Goal: Task Accomplishment & Management: Complete application form

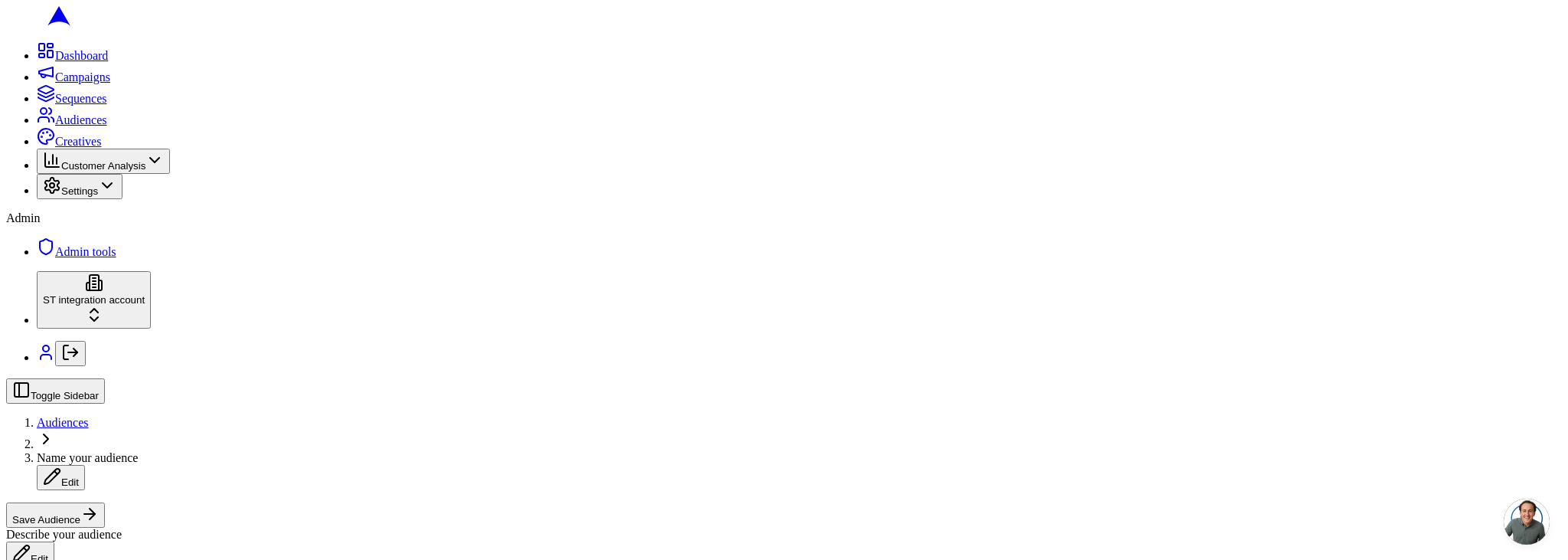
scroll to position [498, 0]
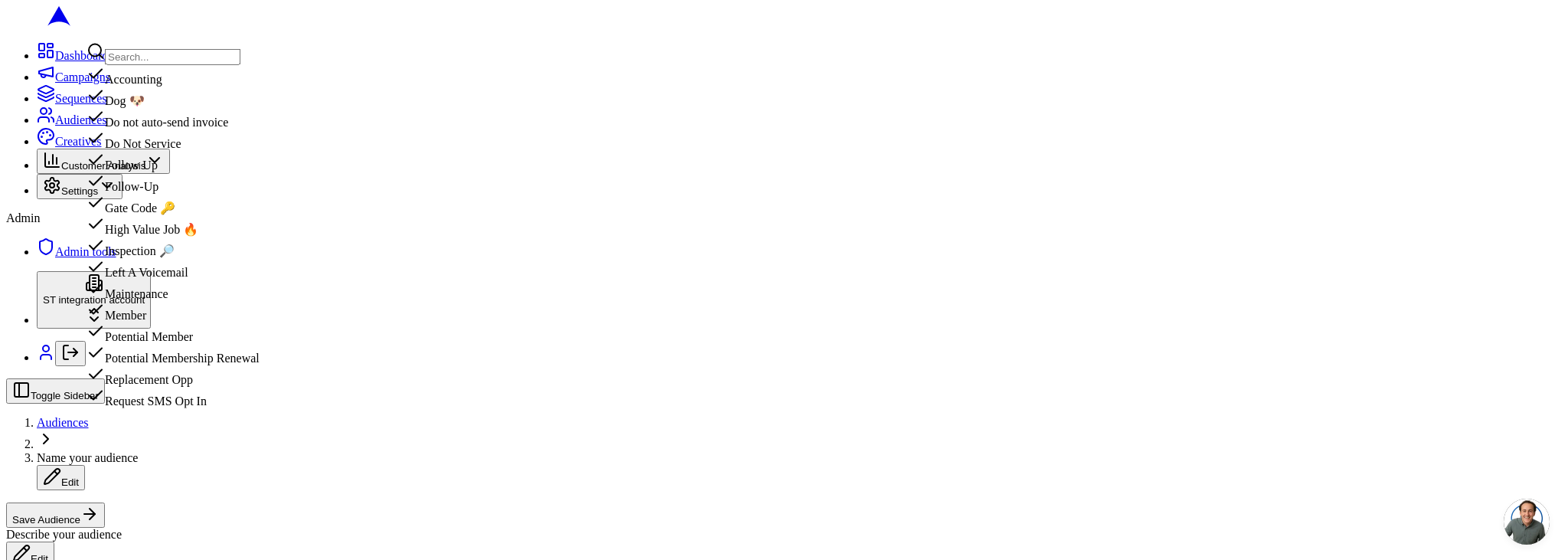
click at [222, 237] on div "High Value Job 🔥" at bounding box center [172, 226] width 173 height 21
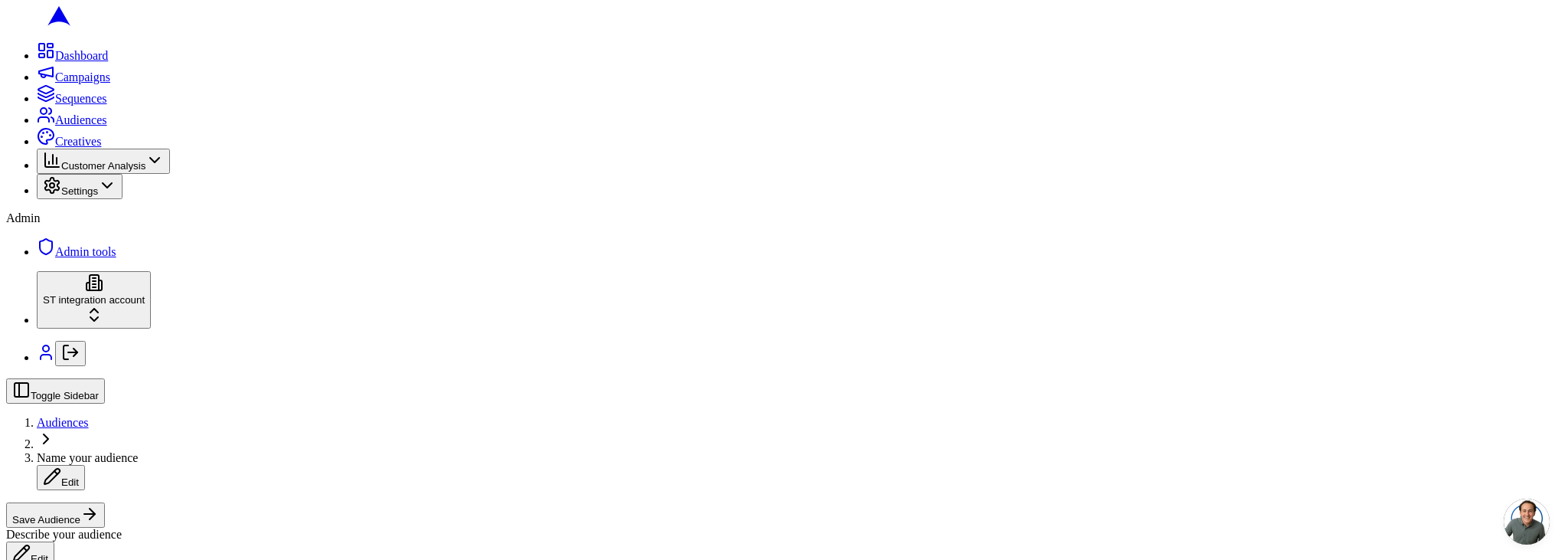
scroll to position [3, 0]
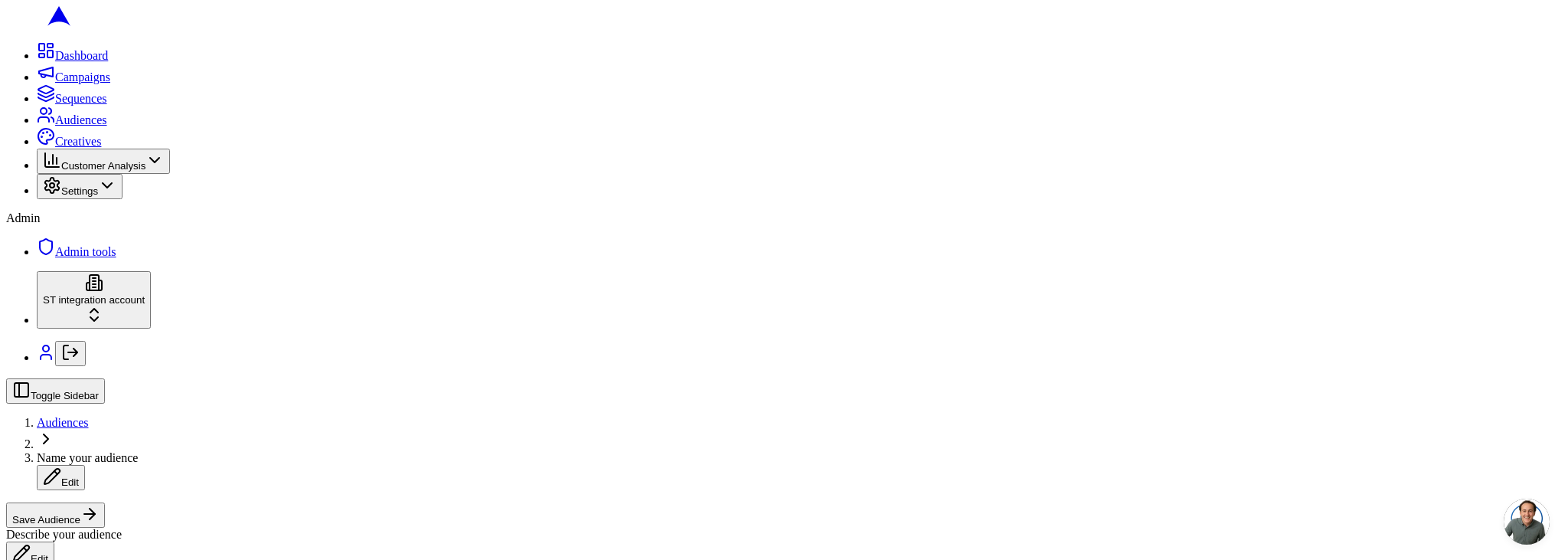
scroll to position [4, 0]
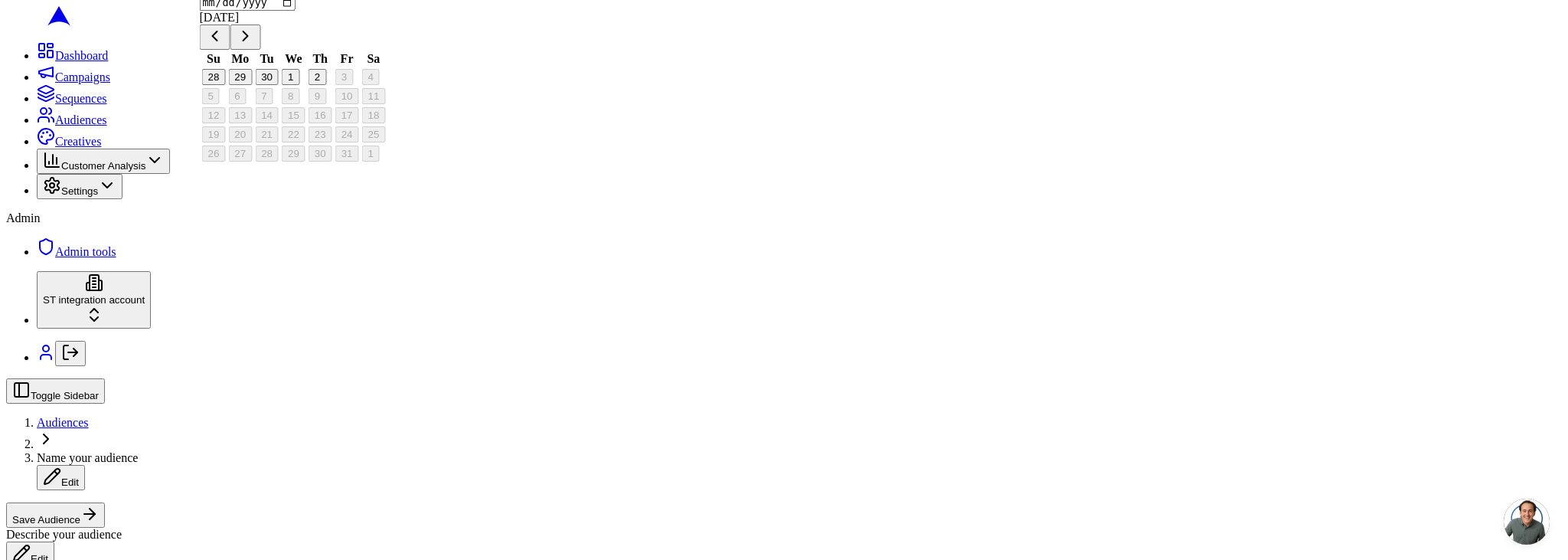
click at [252, 85] on button "29" at bounding box center [240, 77] width 23 height 16
type input "2025-09-29"
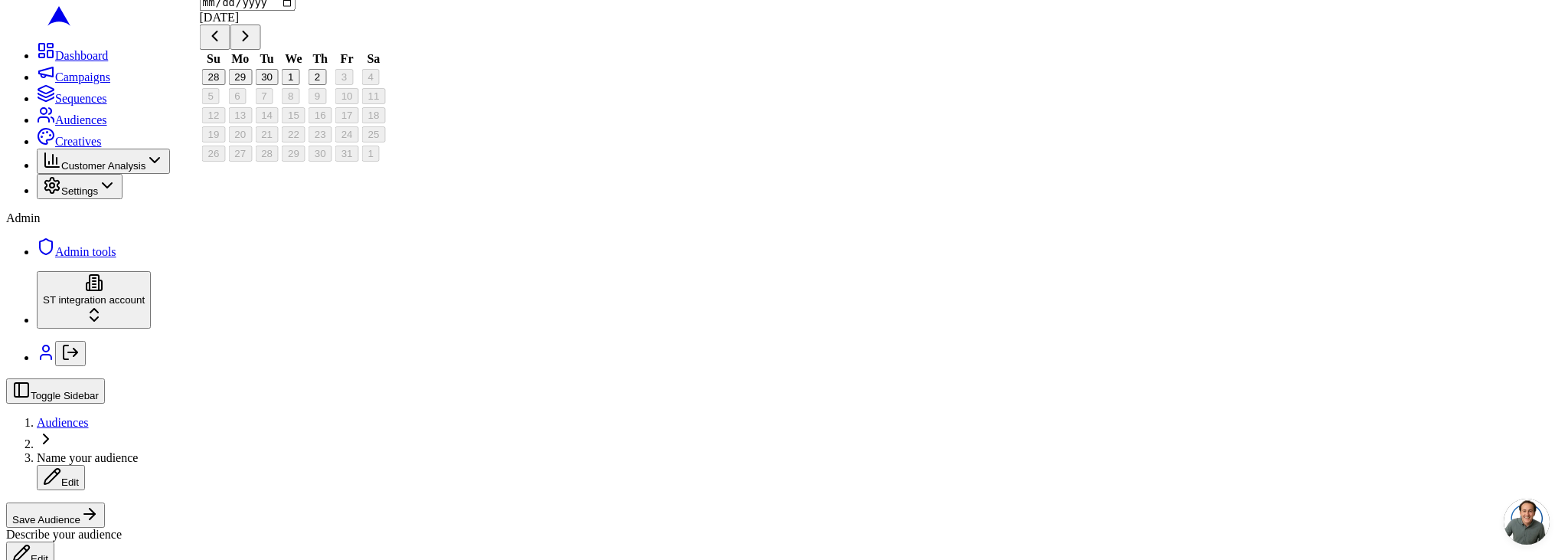
click at [279, 85] on button "30" at bounding box center [267, 77] width 23 height 16
type input "2025-09-30"
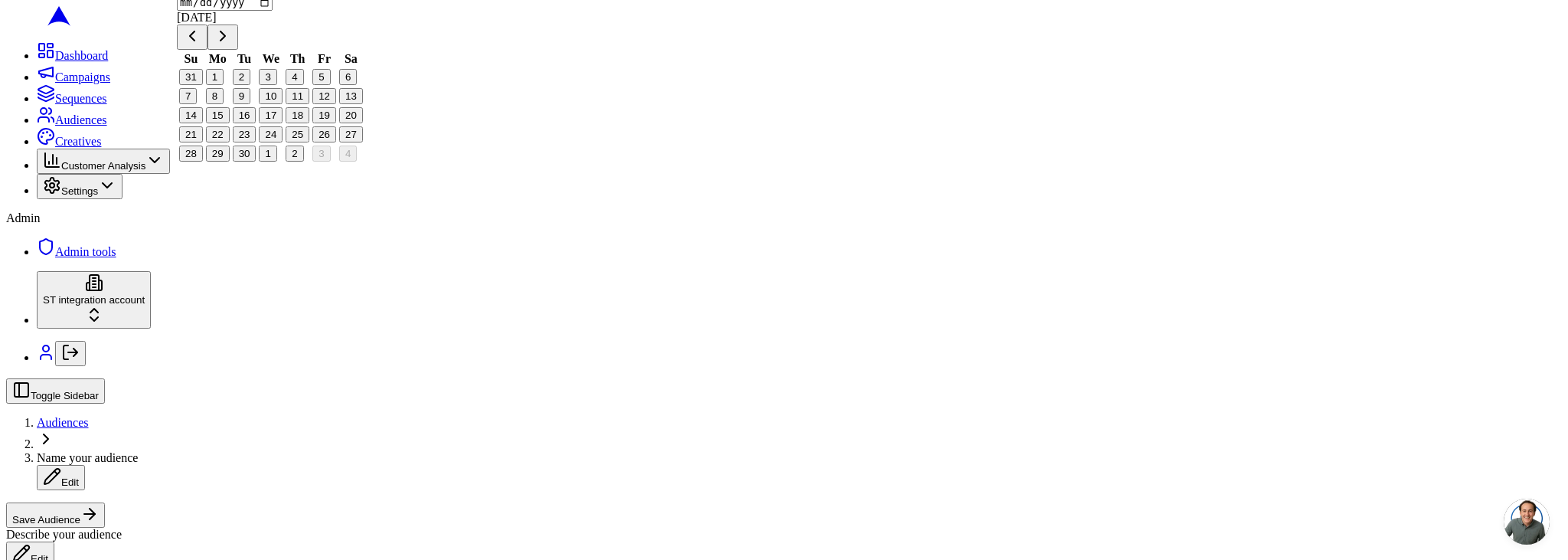
click at [229, 143] on button "22" at bounding box center [218, 134] width 23 height 16
type input "2025-09-22"
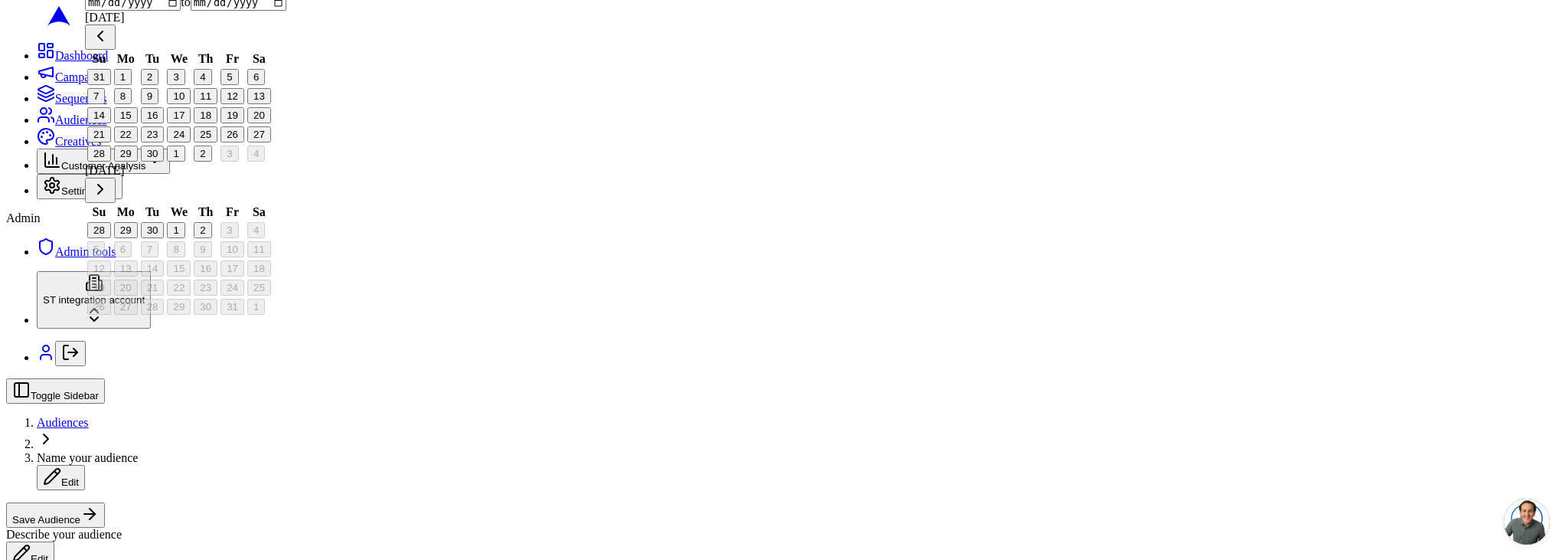
click at [211, 222] on button "2" at bounding box center [202, 230] width 17 height 16
type input "2025-10-02"
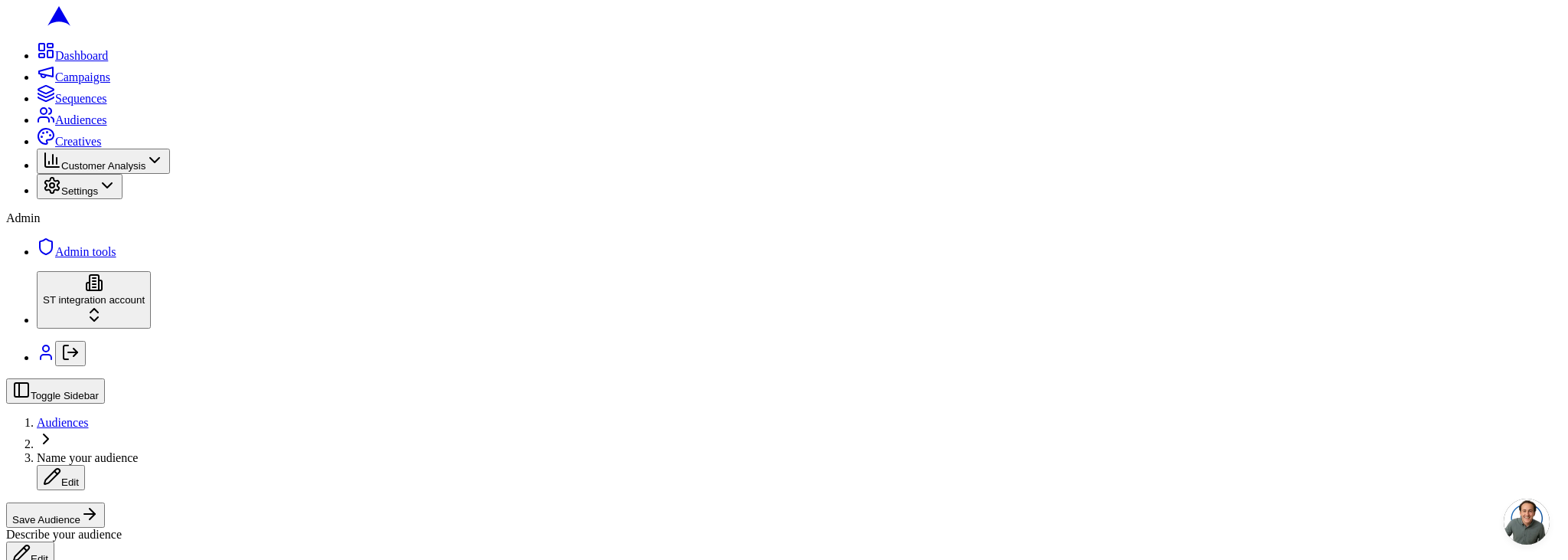
scroll to position [431, 0]
